Goal: Task Accomplishment & Management: Manage account settings

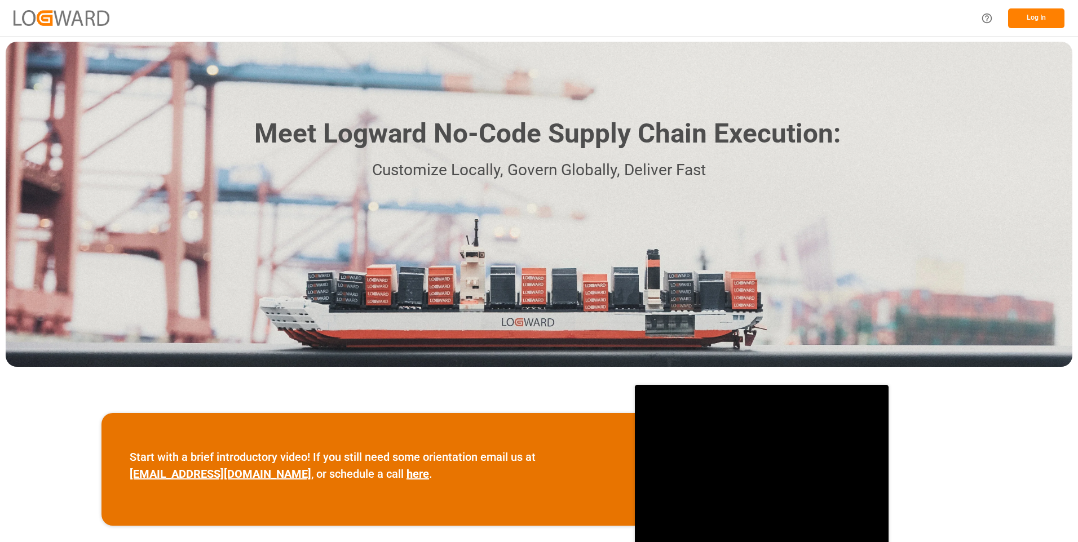
click at [1030, 17] on button "Log In" at bounding box center [1036, 18] width 56 height 20
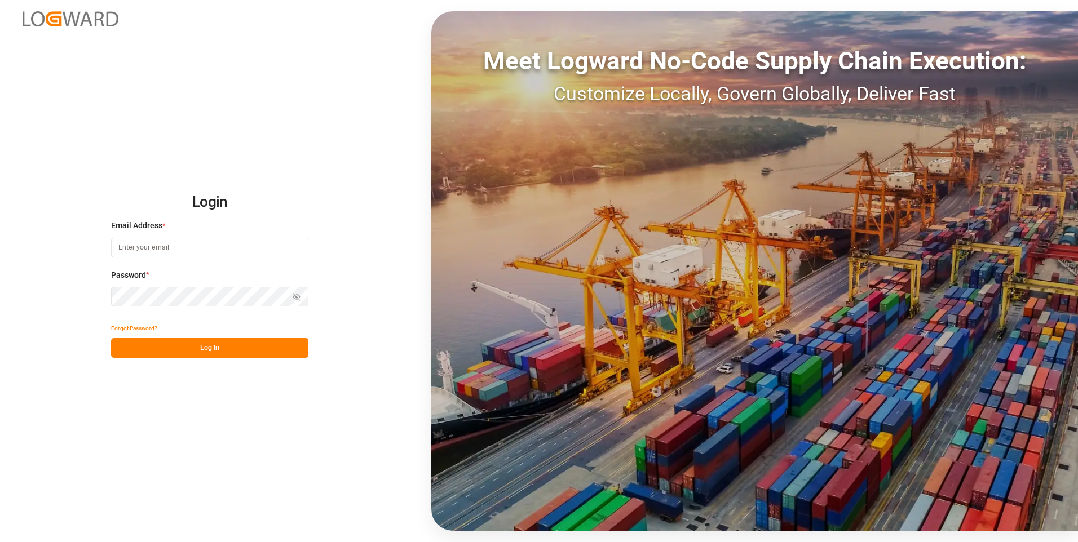
type input "julissa.then@leschaco.com"
click at [180, 348] on button "Log In" at bounding box center [209, 348] width 197 height 20
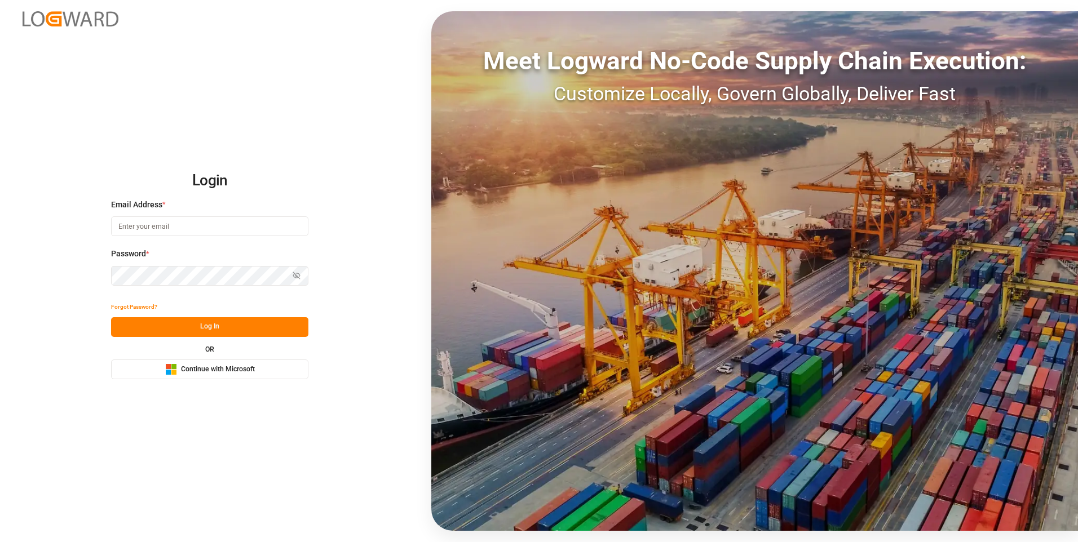
type input "julissa.then@leschaco.com"
click at [181, 334] on button "Log In" at bounding box center [209, 327] width 197 height 20
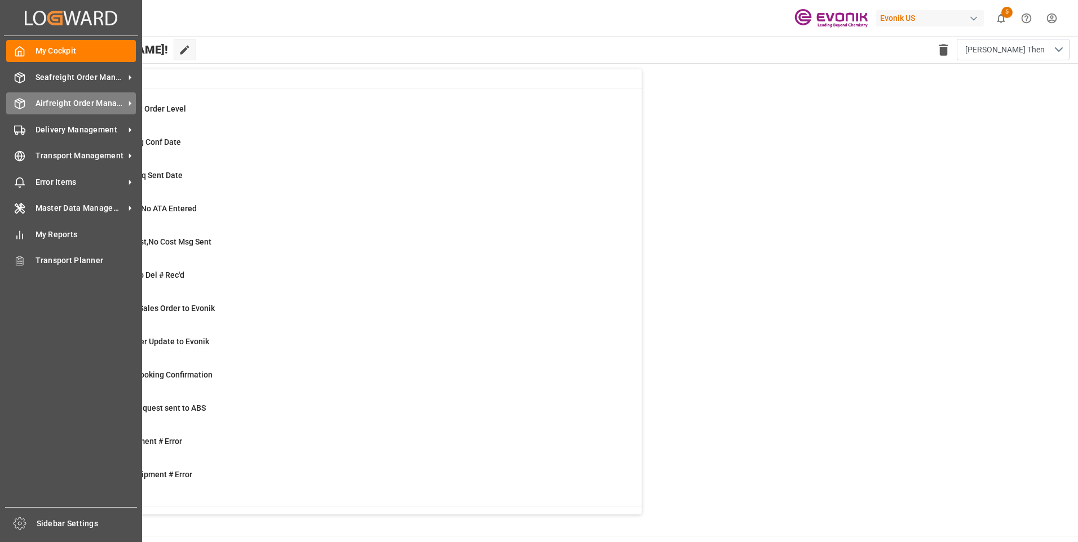
click at [40, 104] on span "Airfreight Order Management" at bounding box center [80, 104] width 89 height 12
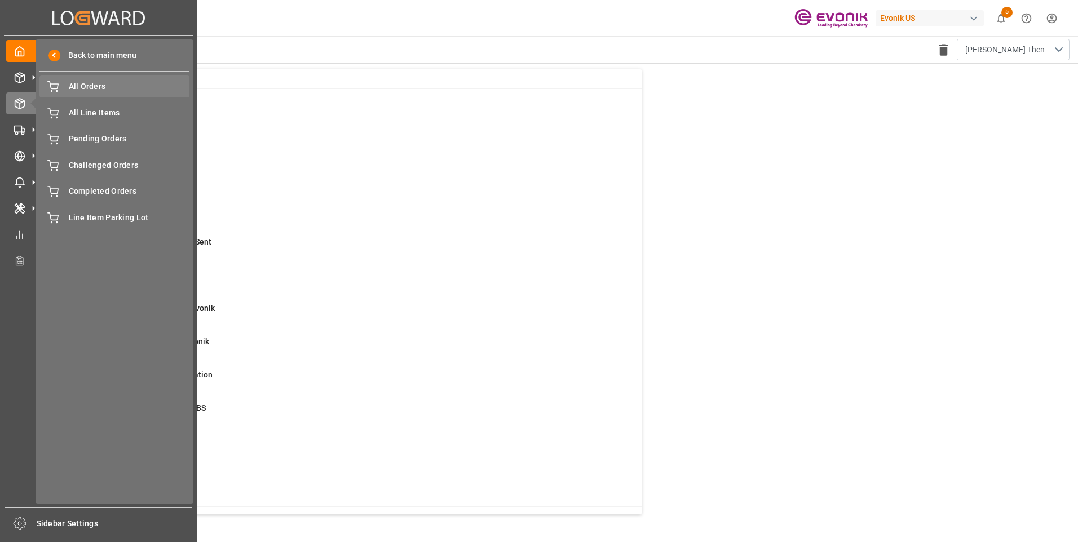
click at [93, 91] on span "All Orders" at bounding box center [129, 87] width 121 height 12
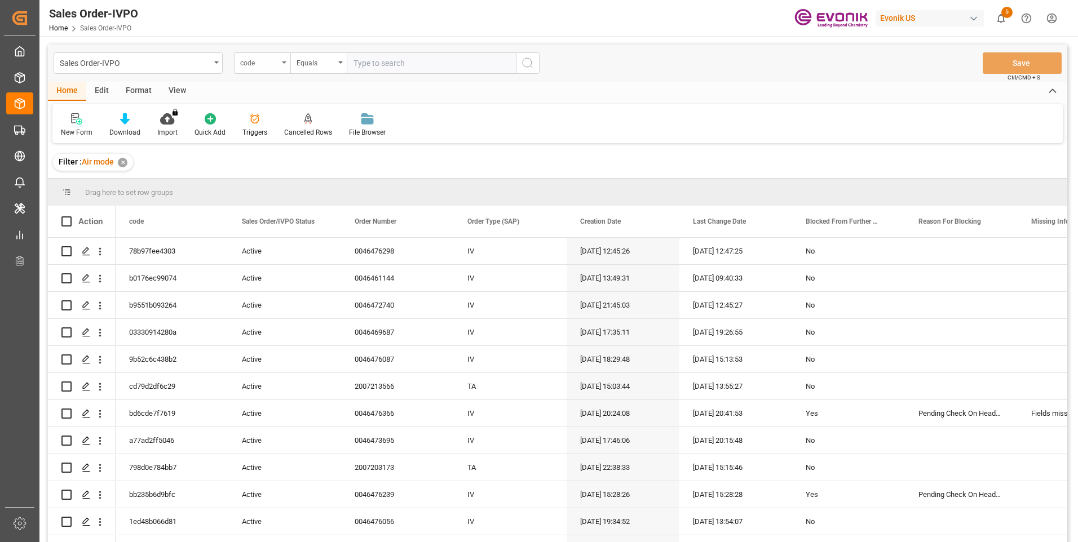
click at [276, 64] on div "code" at bounding box center [259, 61] width 38 height 13
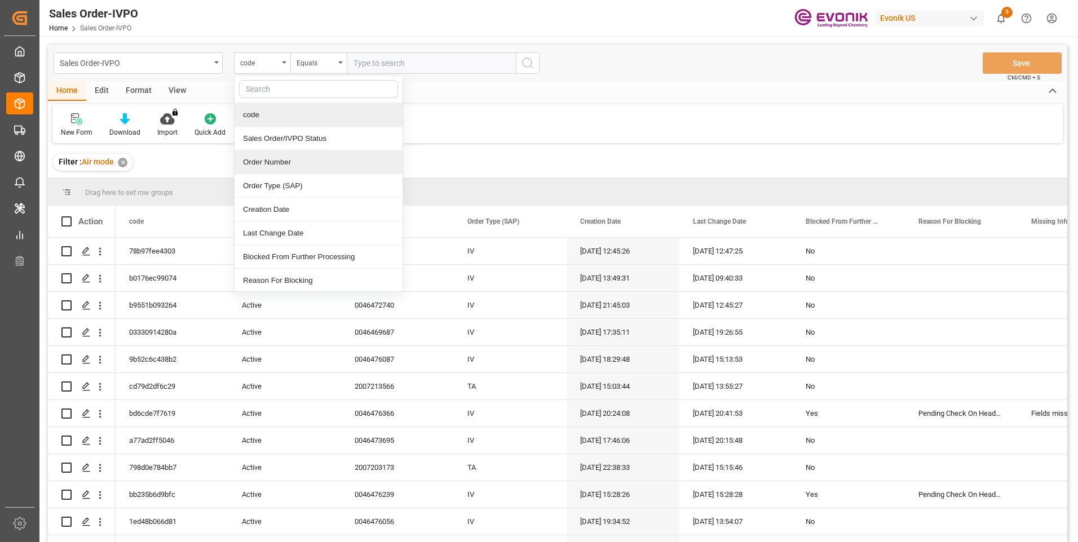
click at [298, 165] on div "Order Number" at bounding box center [319, 163] width 168 height 24
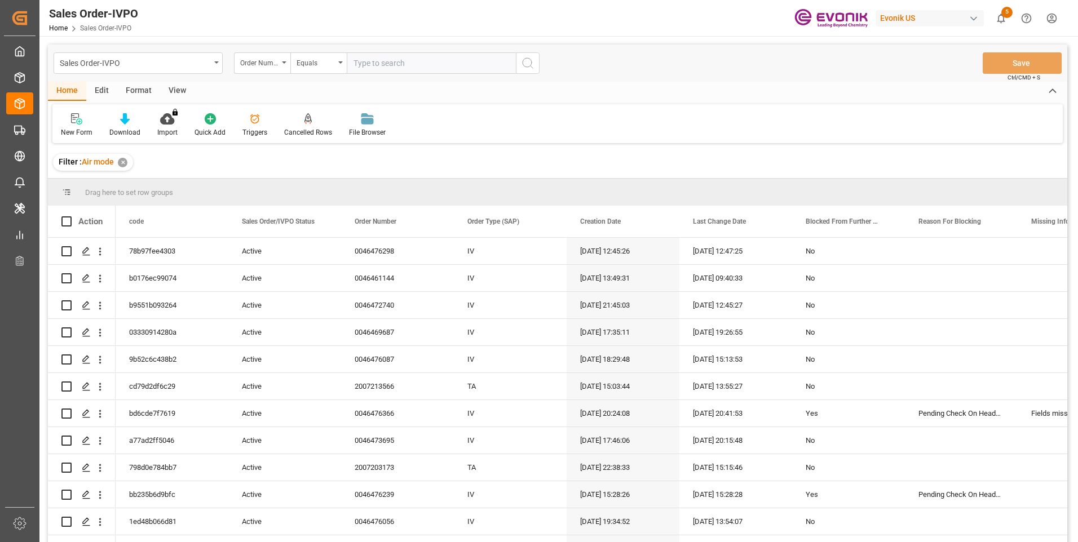
click at [395, 62] on input "text" at bounding box center [431, 62] width 169 height 21
paste input "46476298"
type input "0046476298"
click at [524, 61] on icon "search button" at bounding box center [528, 63] width 14 height 14
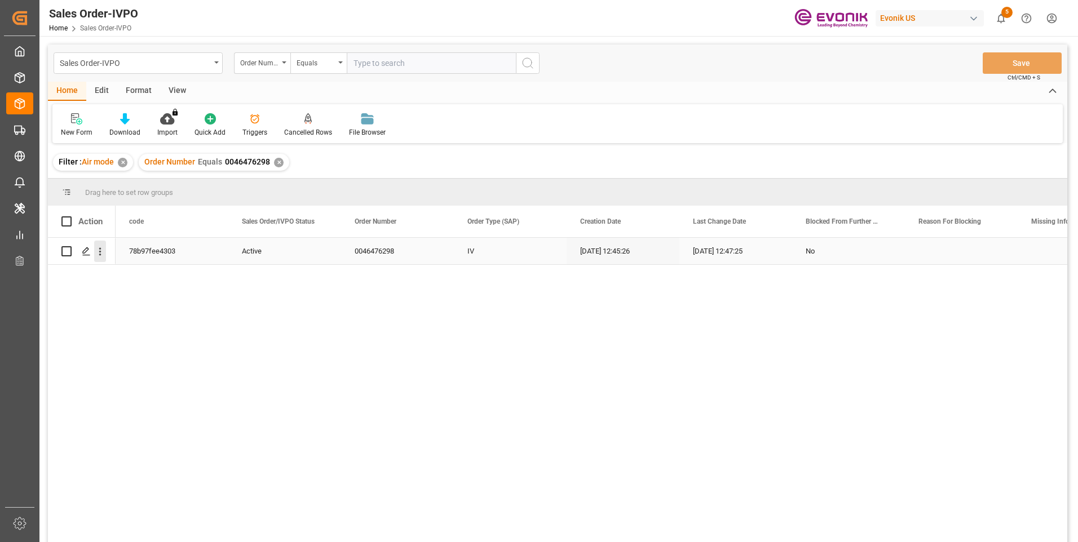
click at [103, 249] on icon "open menu" at bounding box center [100, 252] width 12 height 12
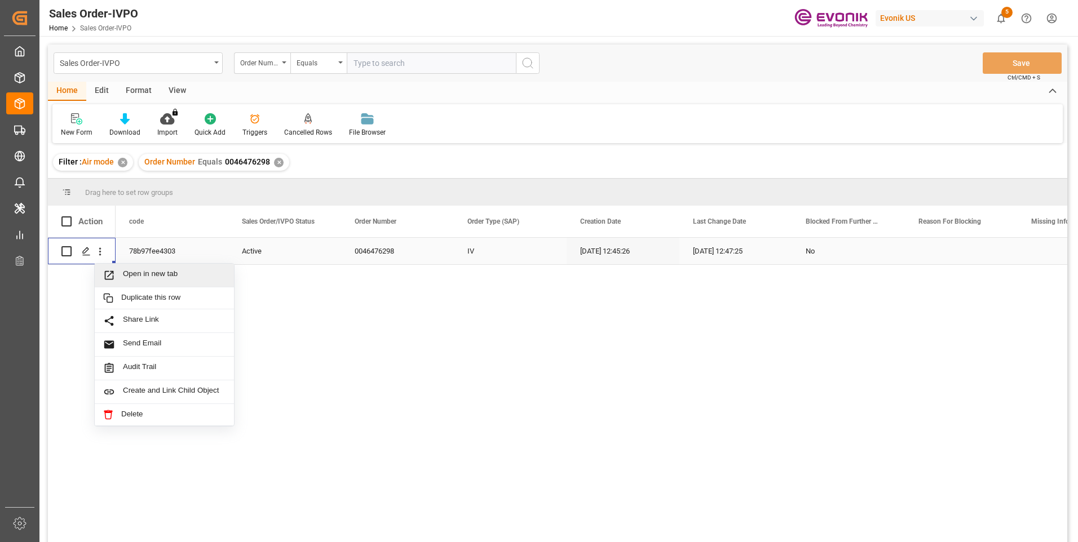
click at [120, 272] on span "Press SPACE to select this row." at bounding box center [113, 276] width 20 height 12
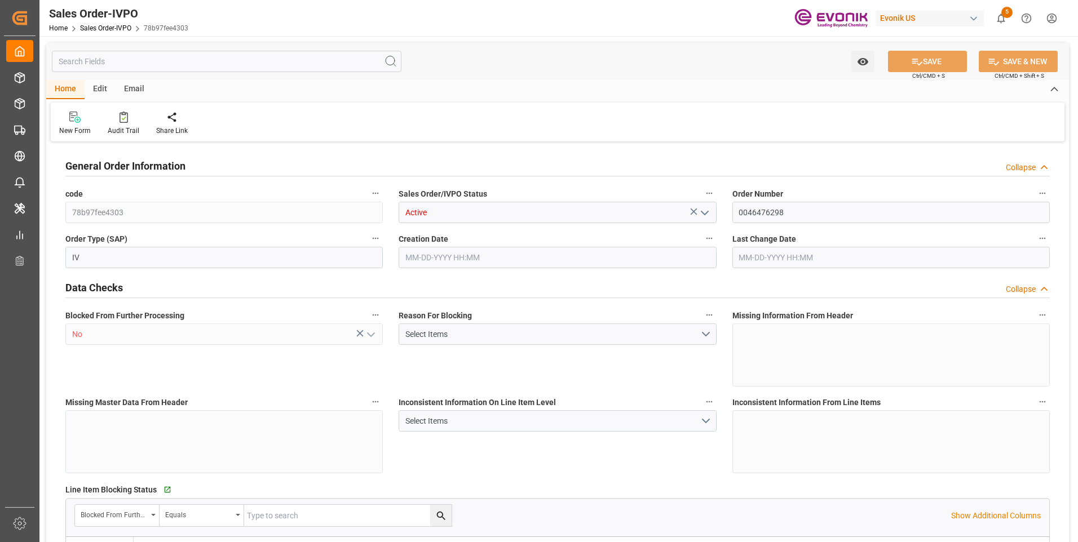
type input "JPNGO"
type input "Evonik-cad-cs-japan@evonik.comTel : +81 3-5323-7429Fax +81 3-6626-2289"
type input "700.9"
type input "1"
type input "61.4"
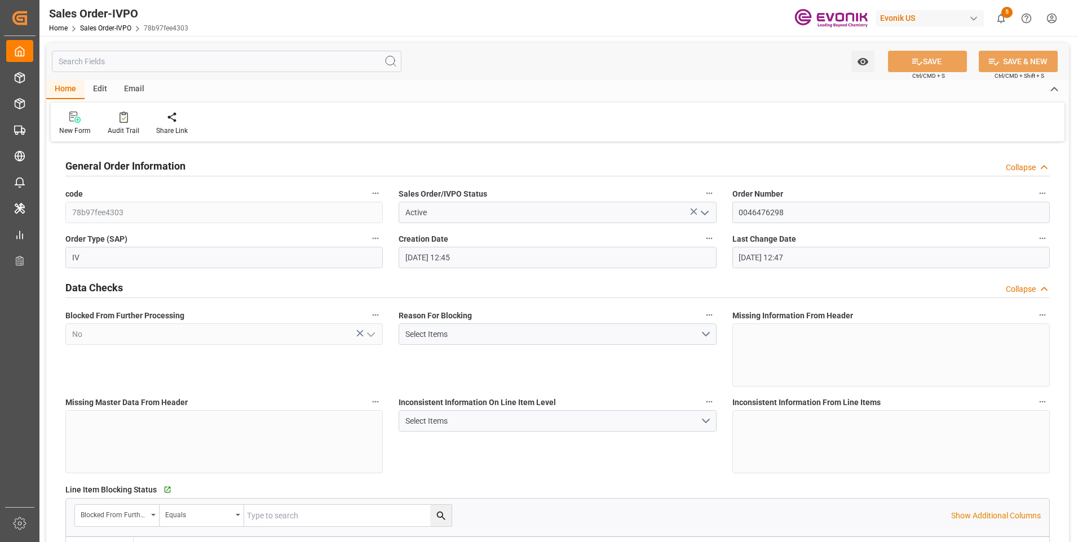
type input "10-08-2025 12:45"
type input "[DATE] 12:47"
type input "Evonik-cad-cs-japan@evonik.comTel : +81 3-5323-7429Fax +81 3-6626-2289"
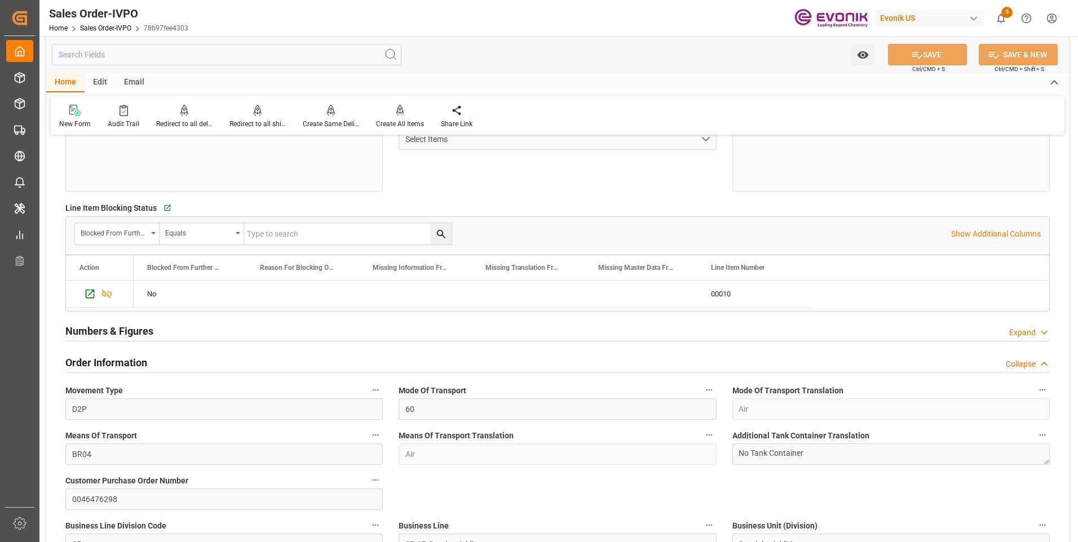
scroll to position [226, 0]
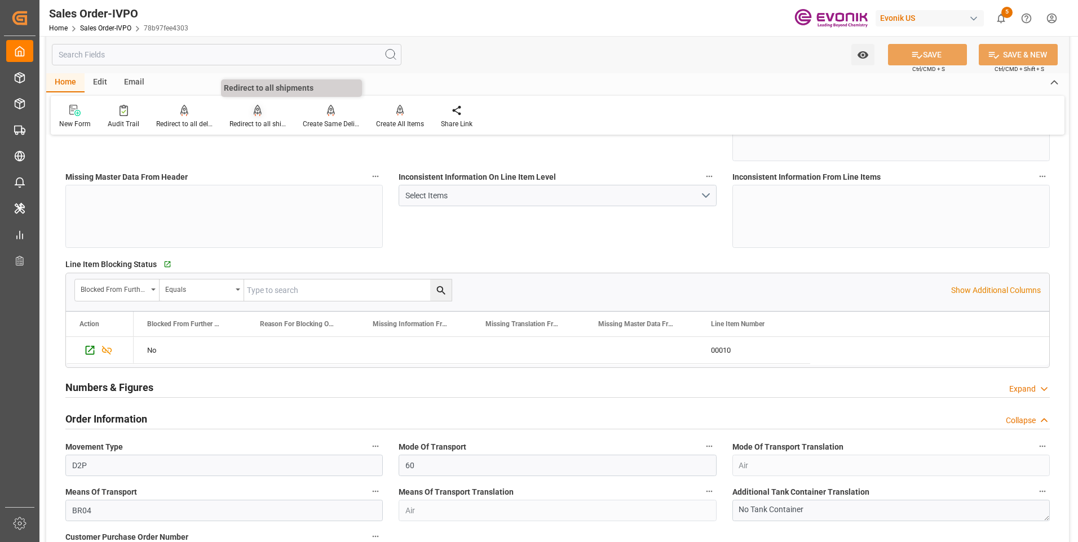
click at [259, 118] on div "Redirect to all shipments" at bounding box center [257, 116] width 73 height 25
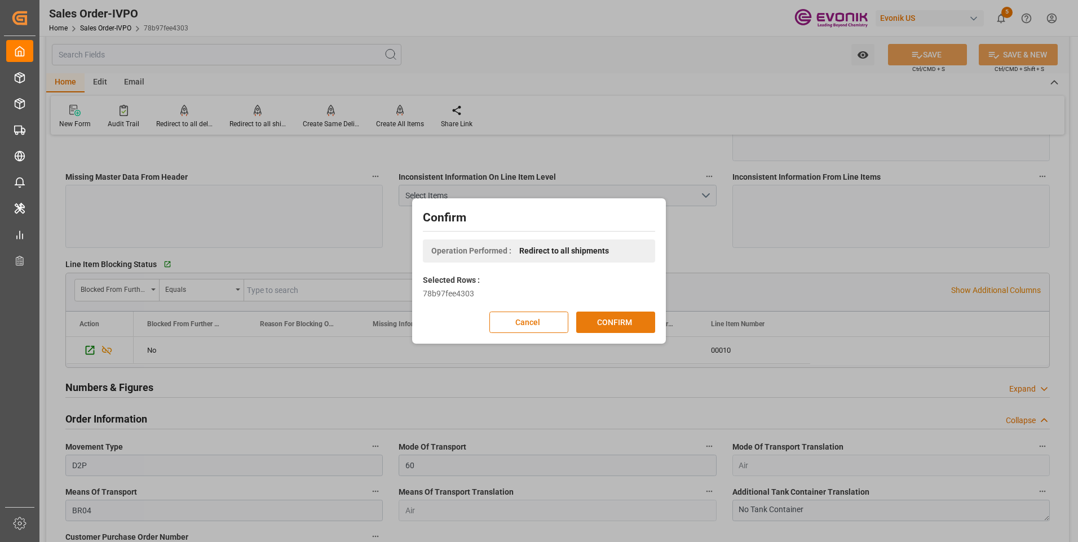
click at [593, 327] on button "CONFIRM" at bounding box center [615, 322] width 79 height 21
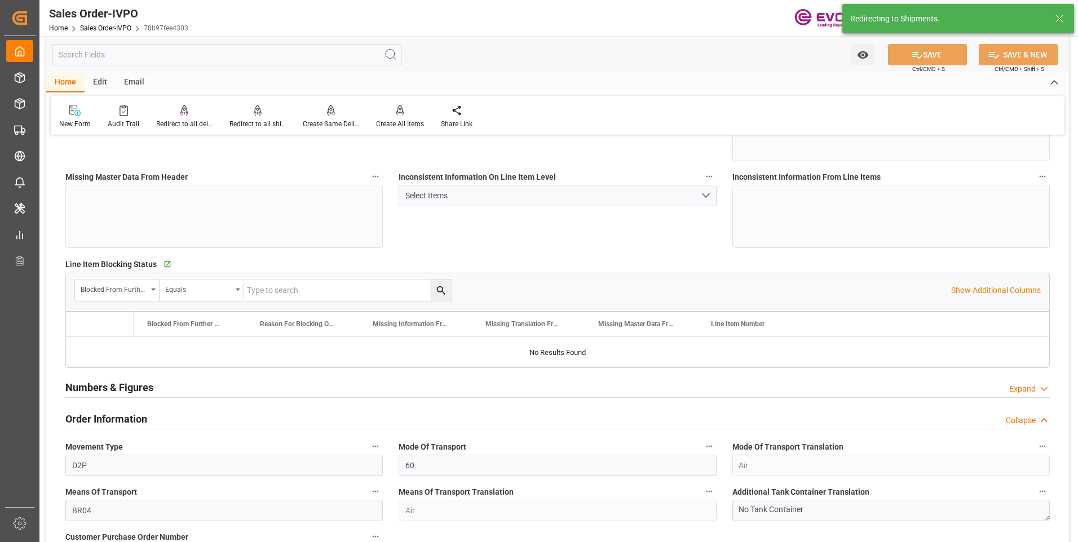
type input "JPNGO"
type input "Evonik-cad-cs-japan@evonik.comTel : +81 3-5323-7429Fax +81 3-6626-2289"
type input "700.9"
type input "1"
type input "61.4"
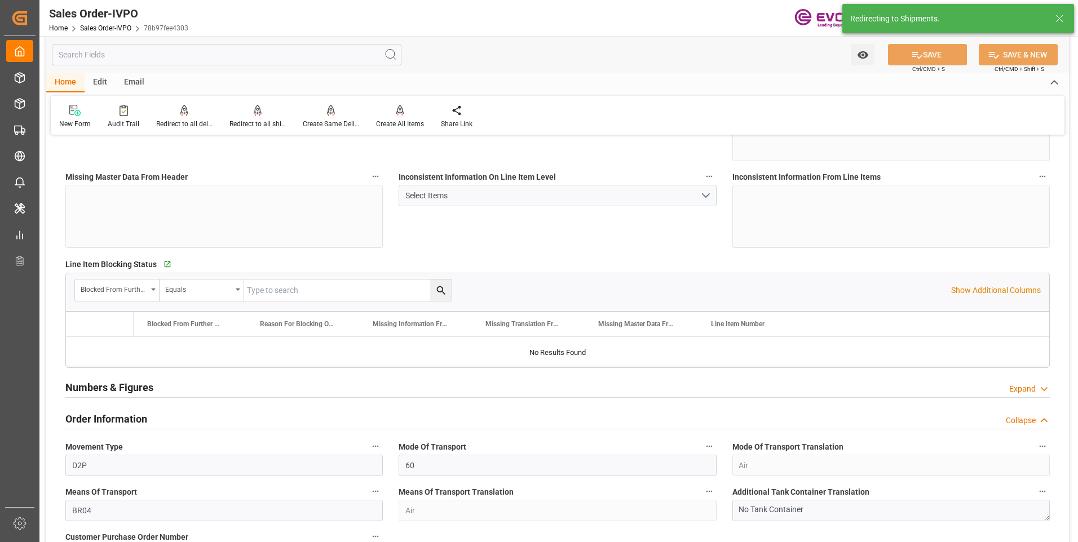
type input "10-08-2025 12:45"
type input "[DATE] 12:47"
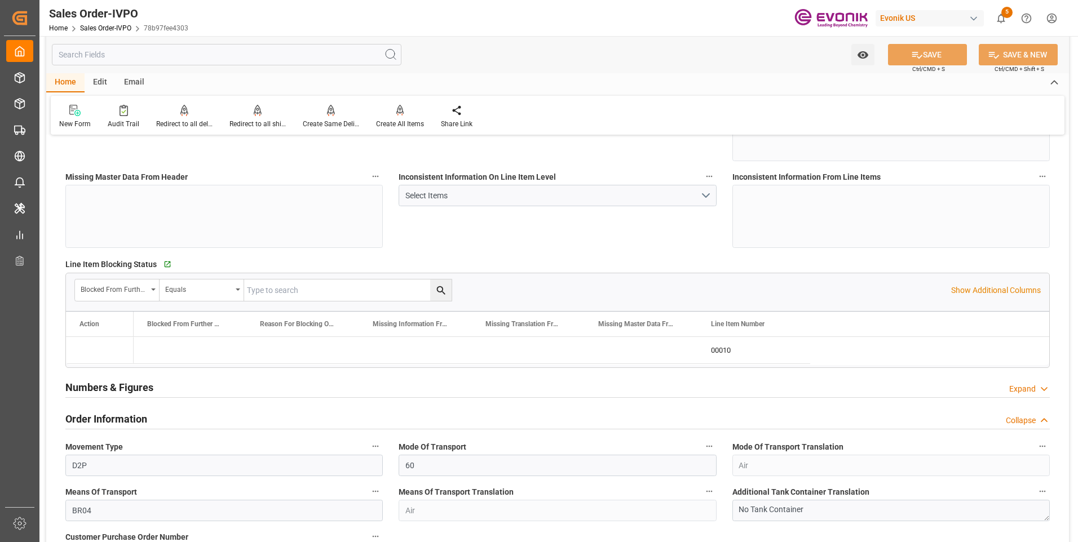
type input "Evonik-cad-cs-japan@evonik.comTel : +81 3-5323-7429Fax +81 3-6626-2289"
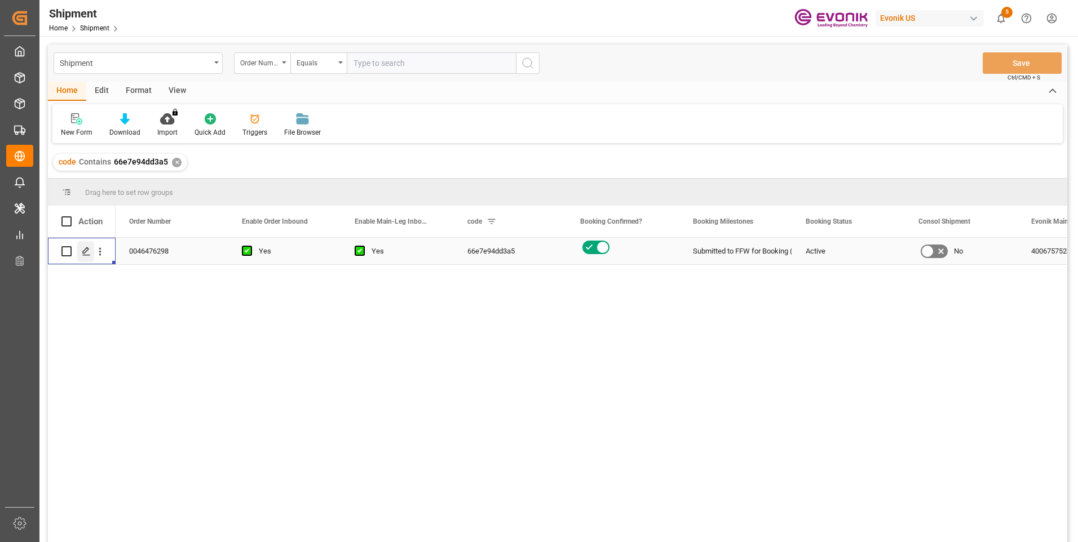
click at [83, 250] on icon "Press SPACE to select this row." at bounding box center [86, 251] width 9 height 9
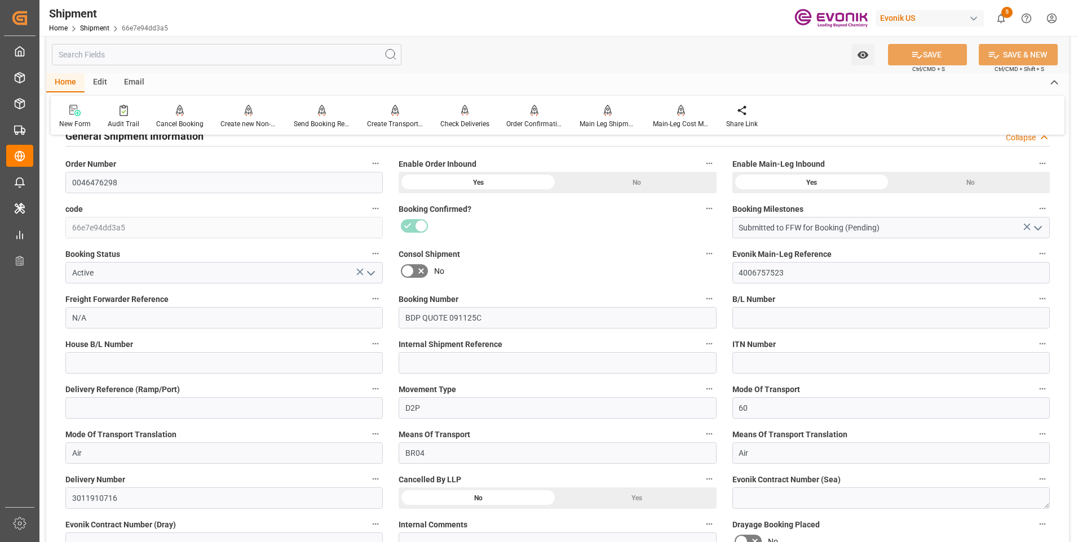
scroll to position [113, 0]
